Goal: Information Seeking & Learning: Learn about a topic

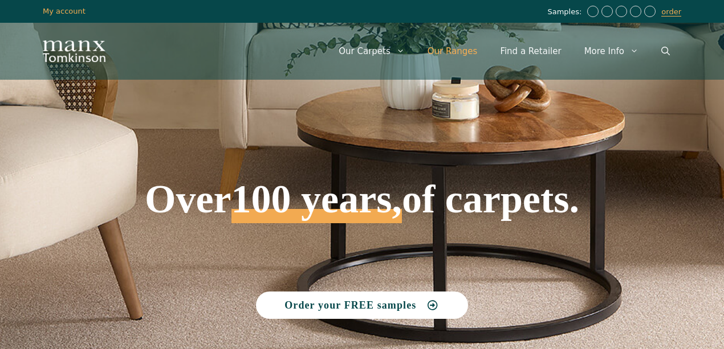
click at [358, 50] on link "Our Ranges" at bounding box center [452, 51] width 73 height 34
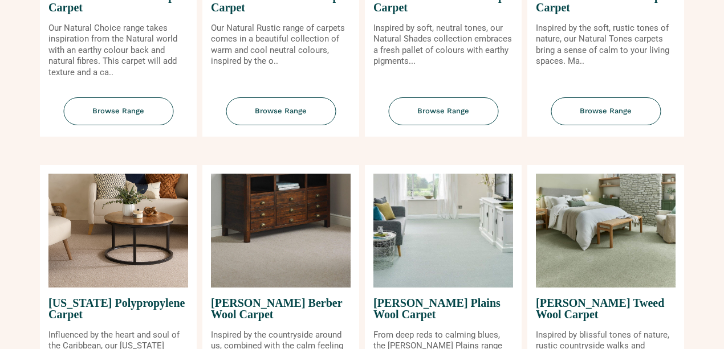
scroll to position [798, 0]
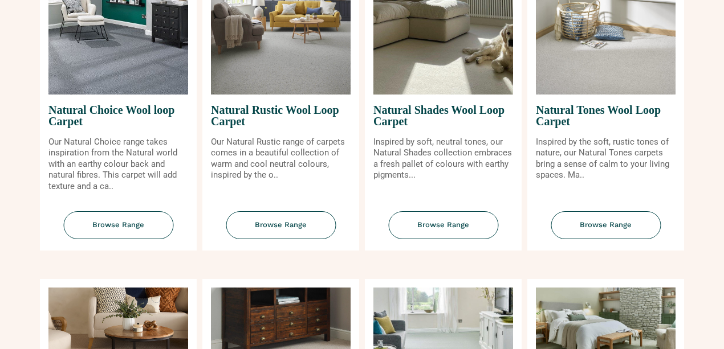
click at [582, 137] on p "Inspired by the soft, rustic tones of nature, our Natural Tones carpets bring a…" at bounding box center [606, 159] width 140 height 44
click at [599, 24] on img at bounding box center [606, 38] width 140 height 114
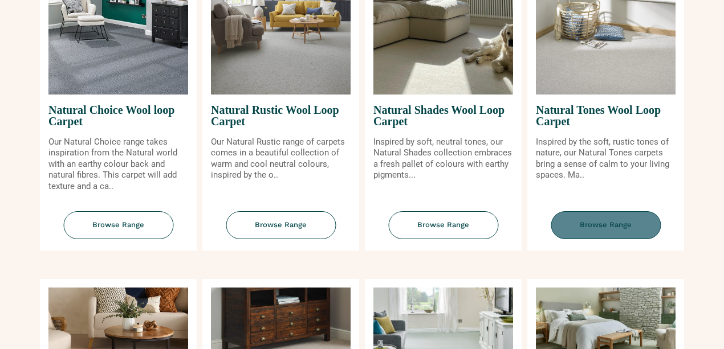
click at [598, 224] on span "Browse Range" at bounding box center [606, 226] width 110 height 28
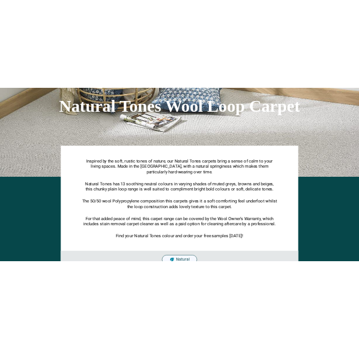
scroll to position [190, 0]
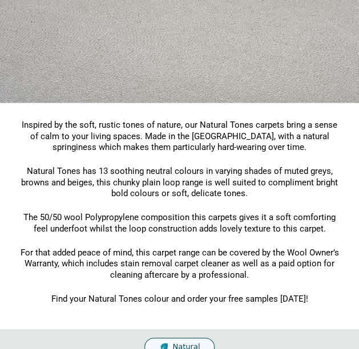
drag, startPoint x: 149, startPoint y: 168, endPoint x: 218, endPoint y: 62, distance: 126.2
click at [149, 168] on span "Natural Tones has 13 soothing neutral colours in varying shades of muted greys,…" at bounding box center [179, 182] width 316 height 32
